Goal: Information Seeking & Learning: Learn about a topic

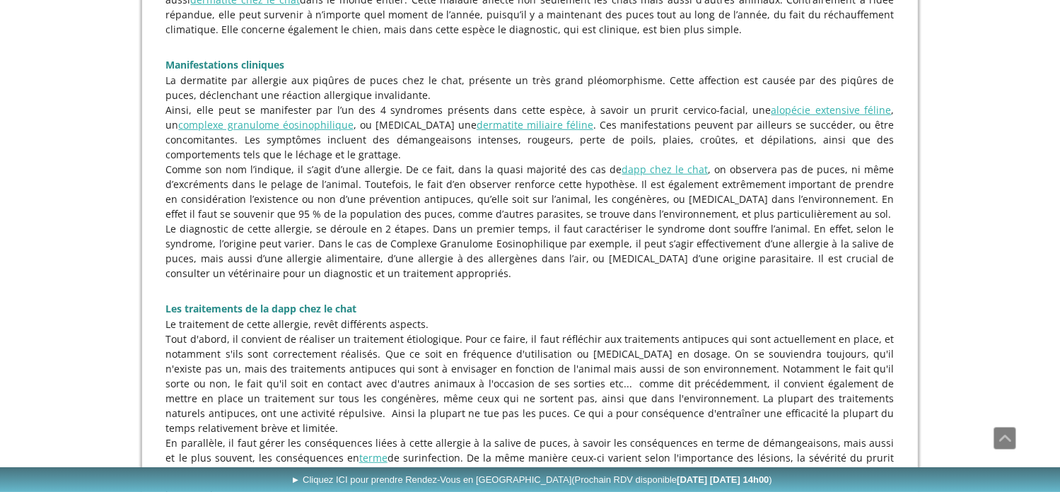
scroll to position [849, 0]
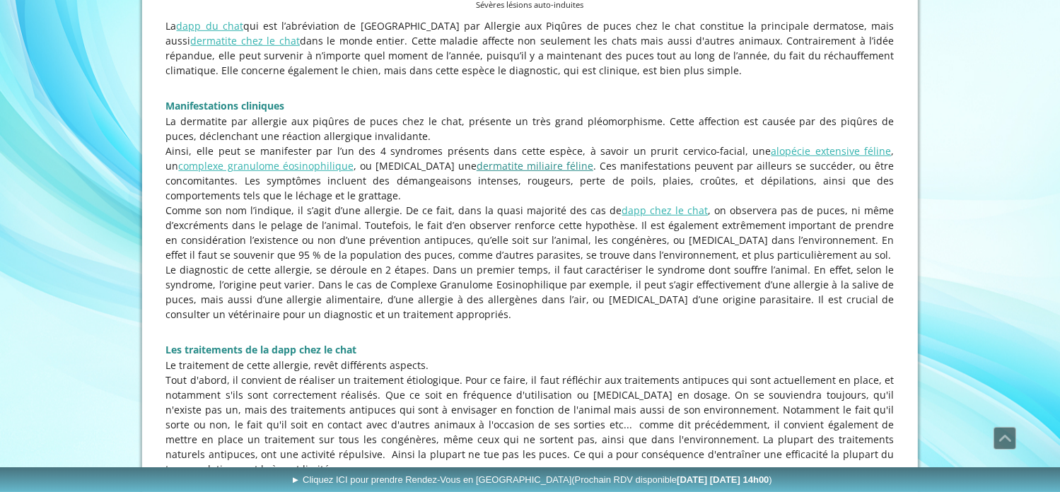
click at [477, 172] on link "dermatite miliaire féline" at bounding box center [535, 165] width 117 height 13
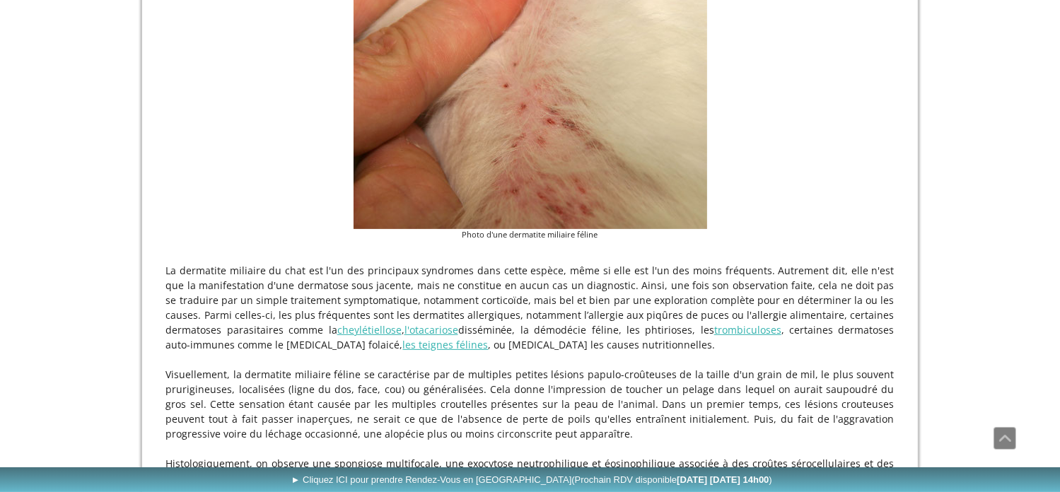
scroll to position [424, 0]
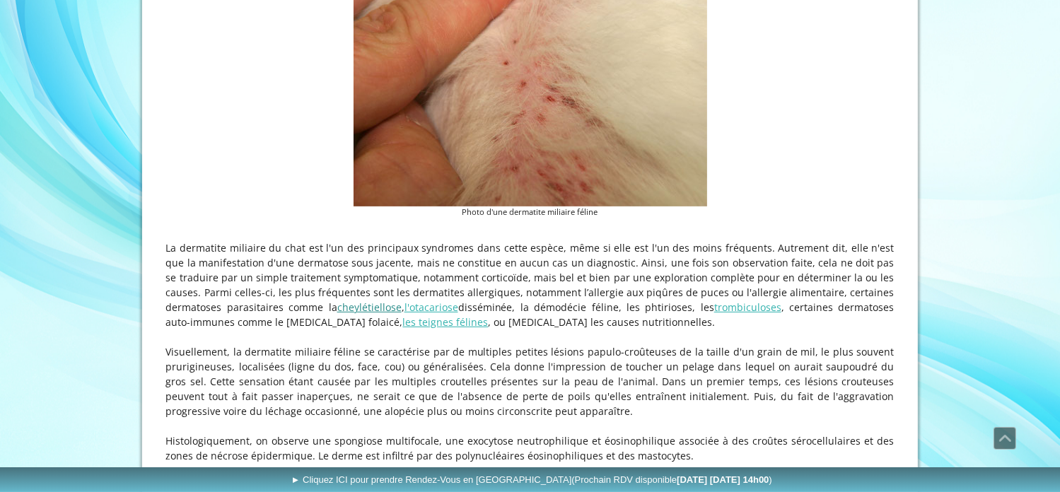
click at [337, 308] on link "cheylétiellose" at bounding box center [369, 307] width 64 height 13
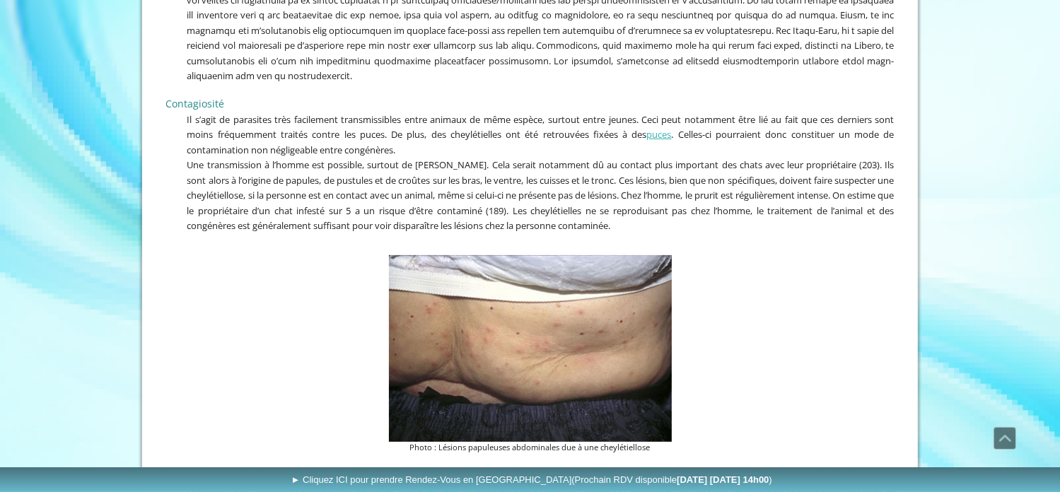
scroll to position [424, 0]
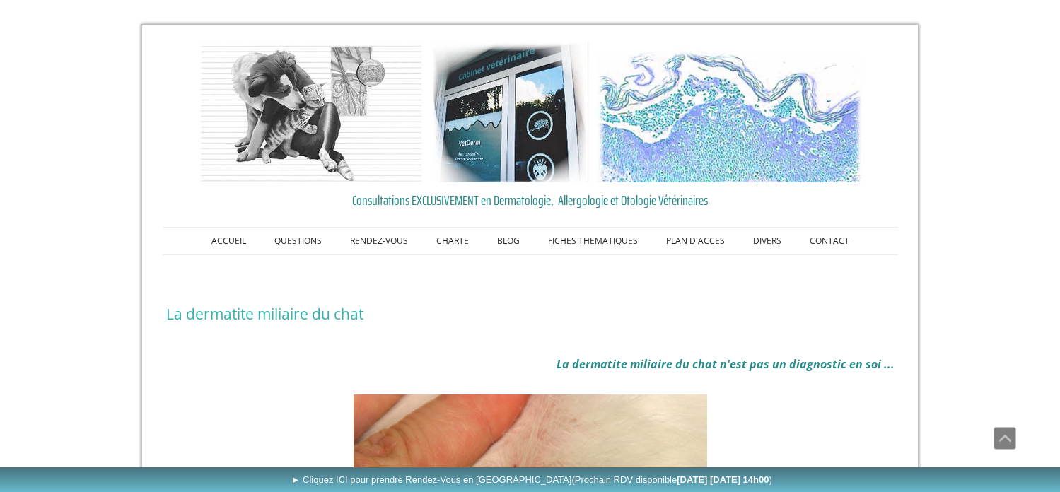
scroll to position [645, 0]
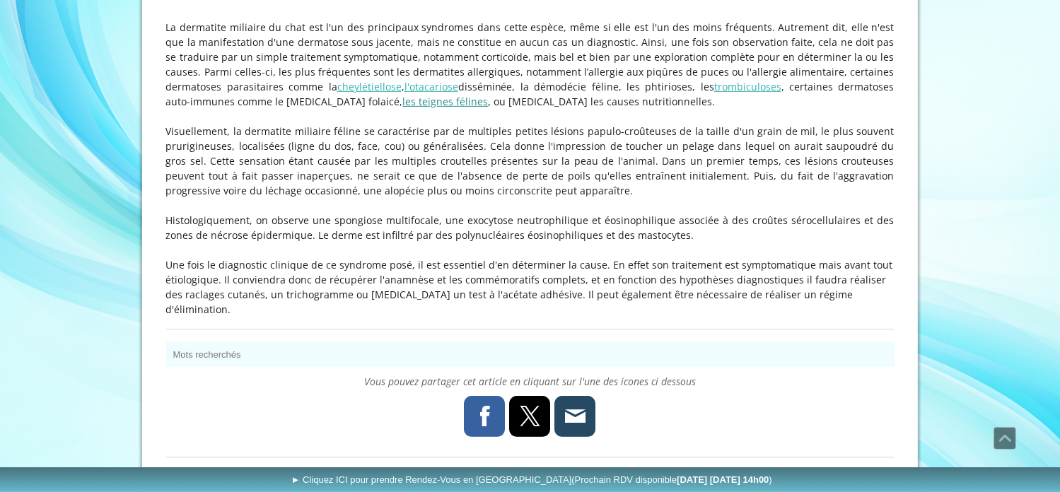
click at [403, 105] on link "les teignes félines" at bounding box center [446, 101] width 86 height 13
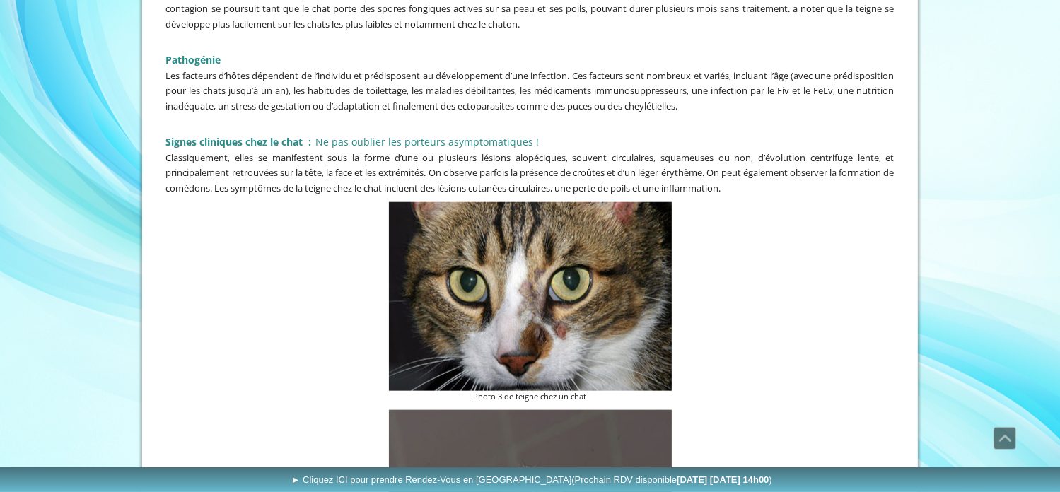
scroll to position [1486, 0]
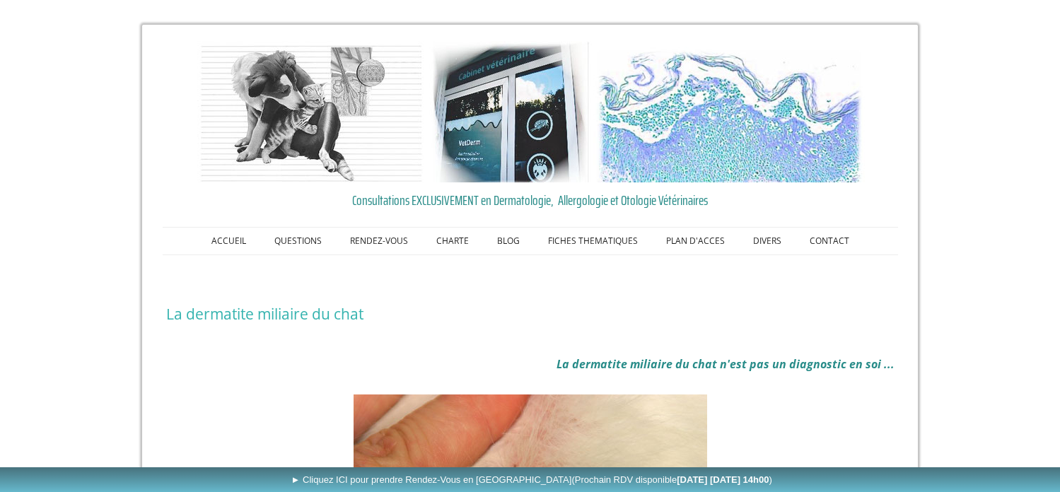
scroll to position [645, 0]
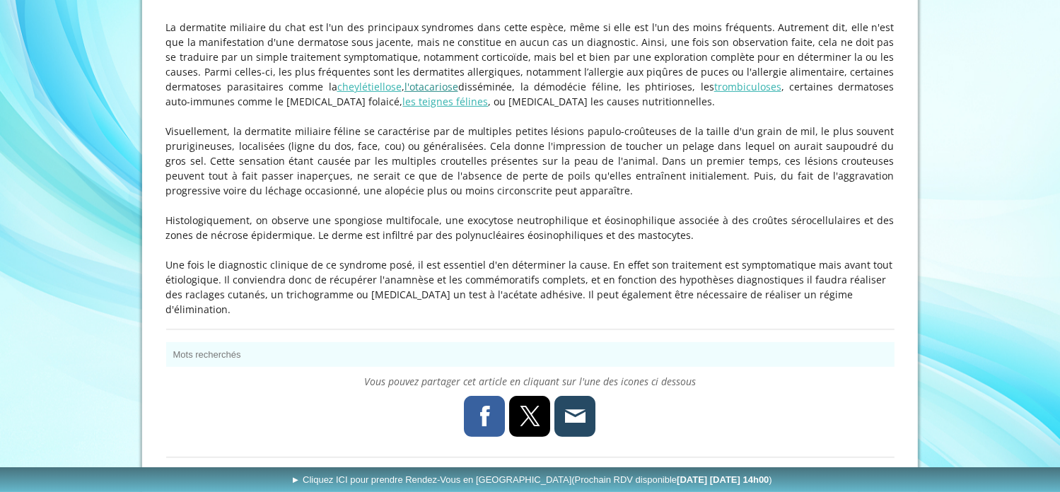
click at [405, 93] on link "l'otacariose" at bounding box center [432, 86] width 54 height 13
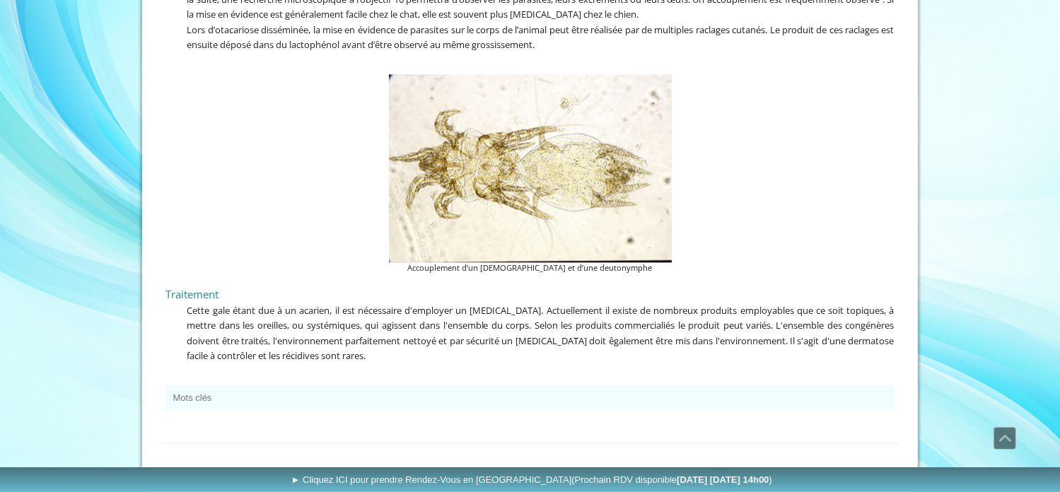
scroll to position [3277, 0]
